Goal: Information Seeking & Learning: Obtain resource

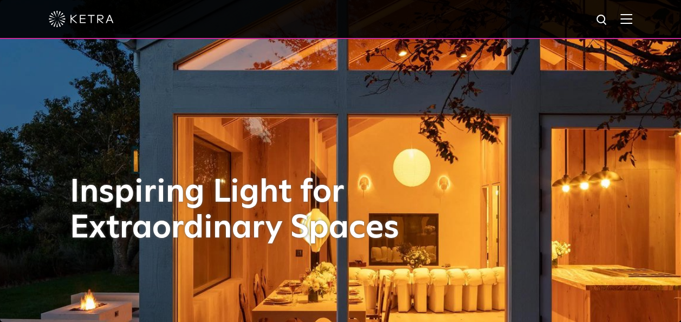
click at [632, 27] on div at bounding box center [340, 19] width 583 height 38
click at [629, 21] on img at bounding box center [626, 19] width 12 height 10
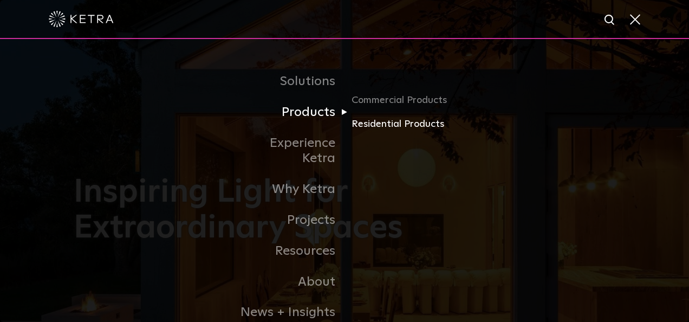
click at [403, 122] on link "Residential Products" at bounding box center [403, 124] width 104 height 16
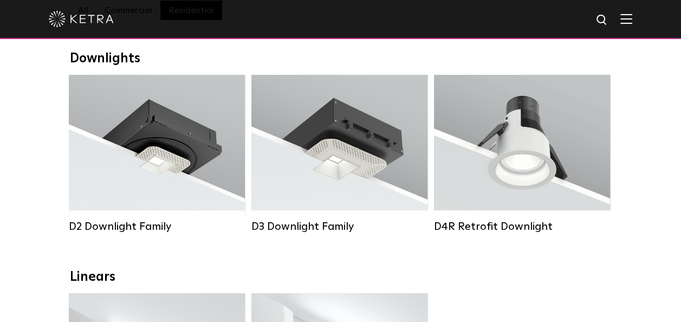
scroll to position [164, 0]
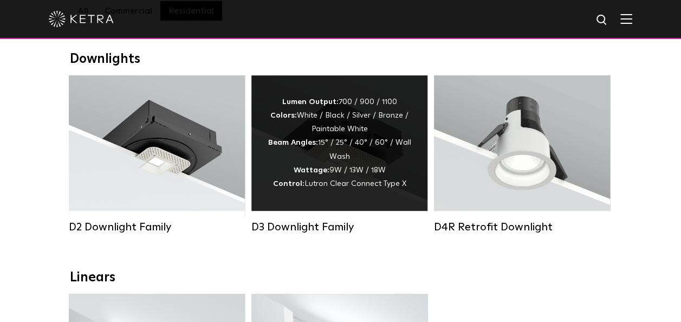
click at [312, 199] on div "Lumen Output: 700 / 900 / 1100 Colors: White / Black / Silver / Bronze / Painta…" at bounding box center [339, 142] width 176 height 135
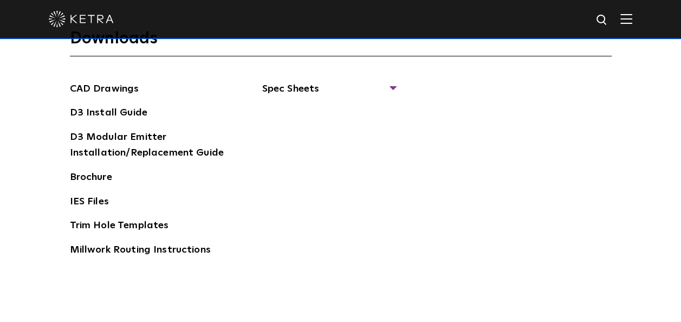
scroll to position [1600, 0]
click at [391, 83] on span "Spec Sheets" at bounding box center [328, 93] width 133 height 24
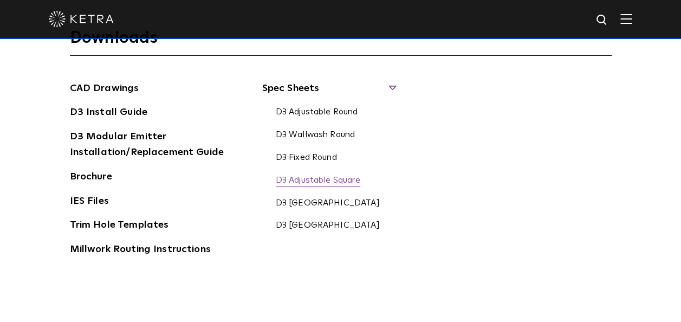
click at [324, 175] on link "D3 Adjustable Square" at bounding box center [318, 181] width 84 height 12
